Goal: Information Seeking & Learning: Learn about a topic

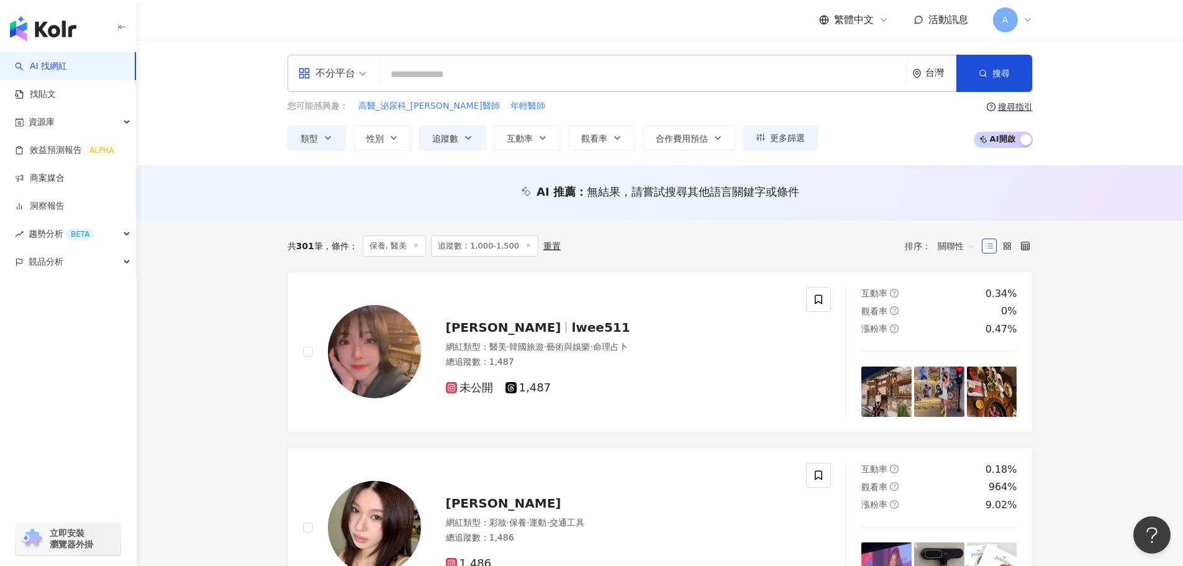
click at [430, 63] on input "search" at bounding box center [643, 75] width 518 height 24
type input "**********"
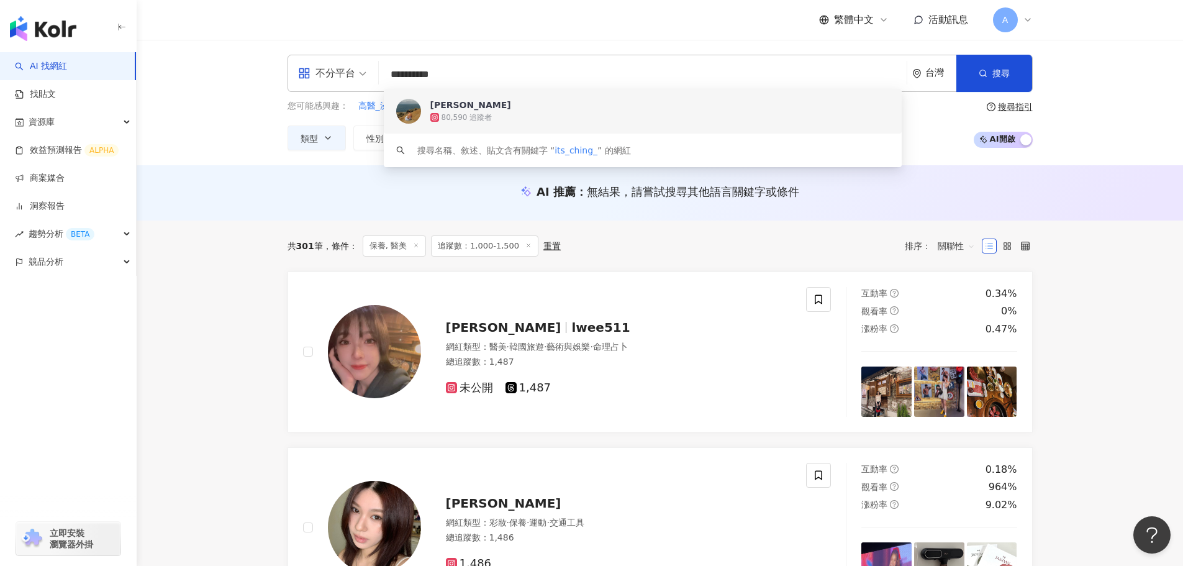
click at [464, 125] on div "Ching Yang 80,590 追蹤者" at bounding box center [643, 111] width 518 height 45
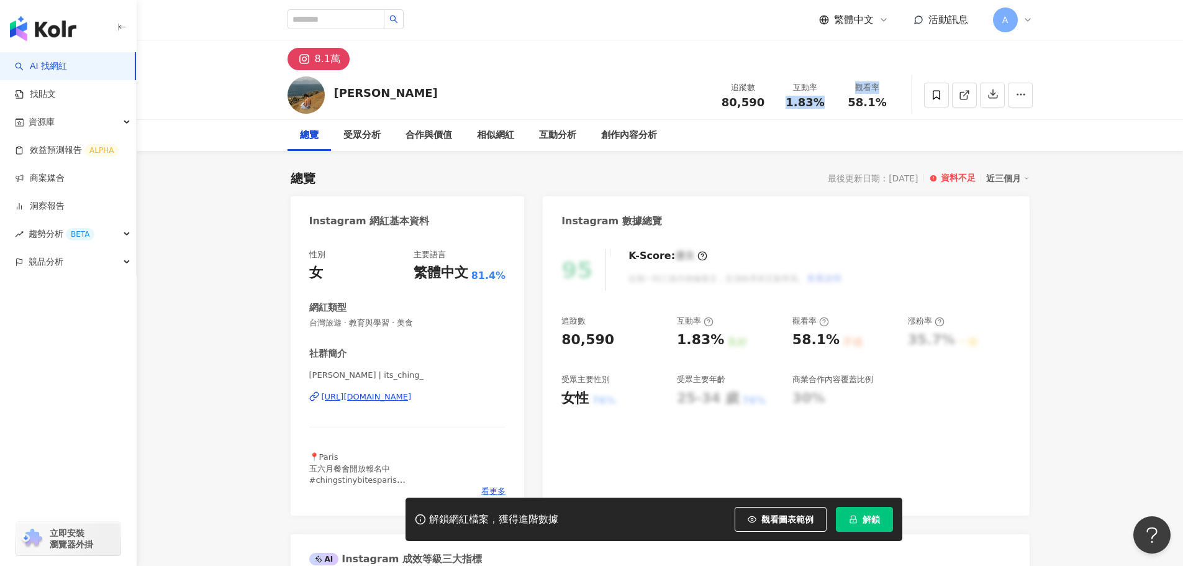
drag, startPoint x: 785, startPoint y: 101, endPoint x: 841, endPoint y: 99, distance: 55.9
click at [841, 99] on div "追蹤數 80,590 互動率 1.83% 觀看率 58.1%" at bounding box center [805, 94] width 186 height 37
copy div "1.83% 觀看率"
click at [880, 107] on span "58.1%" at bounding box center [866, 102] width 38 height 12
drag, startPoint x: 857, startPoint y: 106, endPoint x: 885, endPoint y: 109, distance: 27.5
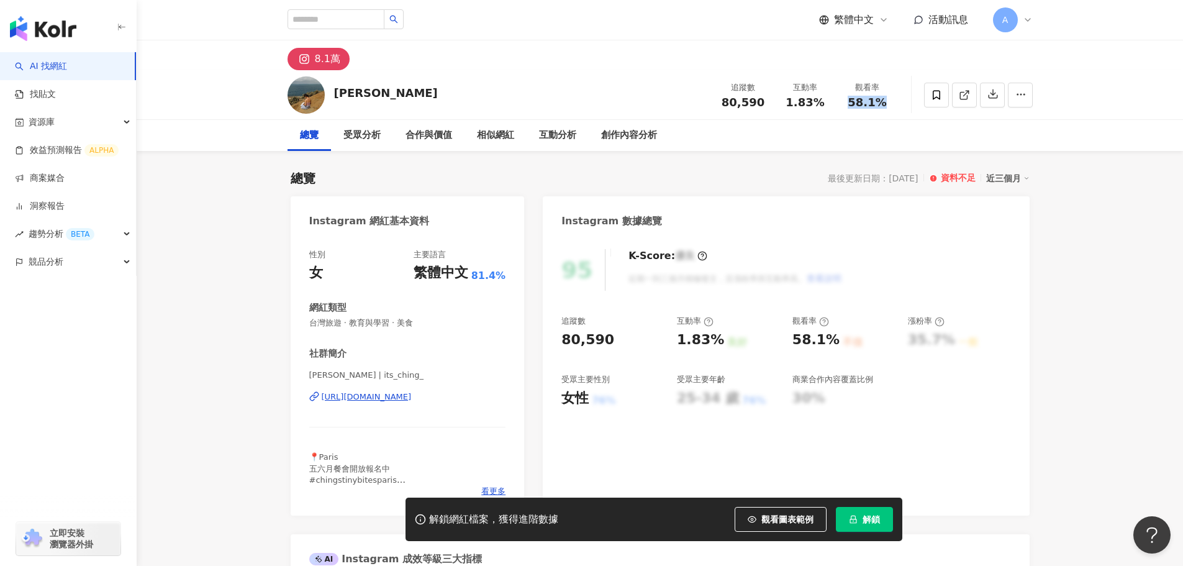
click at [885, 109] on div "追蹤數 80,590 互動率 1.83% 觀看率 58.1%" at bounding box center [805, 94] width 186 height 37
copy span "58.1%"
